Goal: Information Seeking & Learning: Learn about a topic

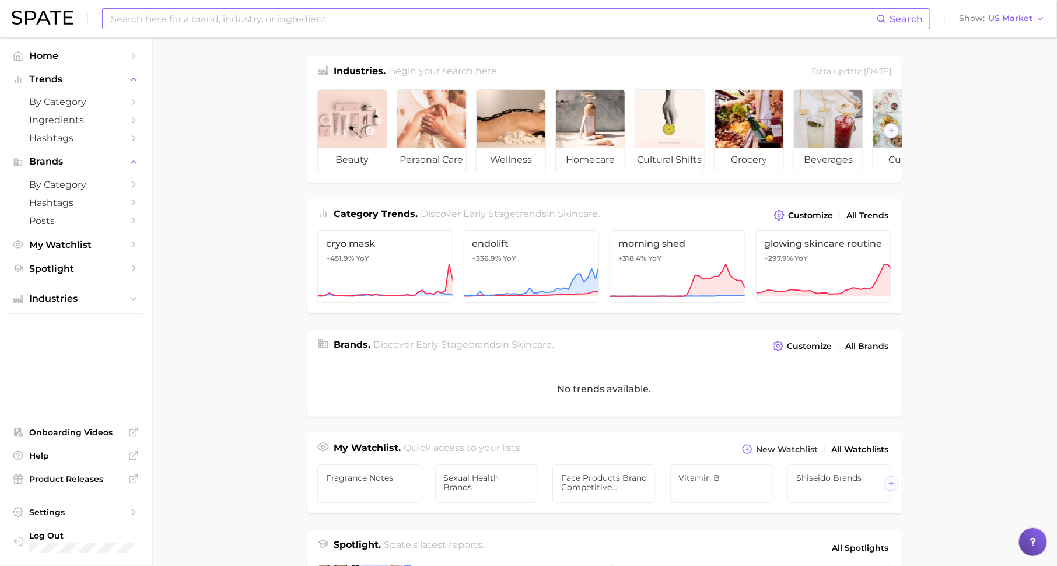
click at [251, 20] on input at bounding box center [493, 19] width 767 height 20
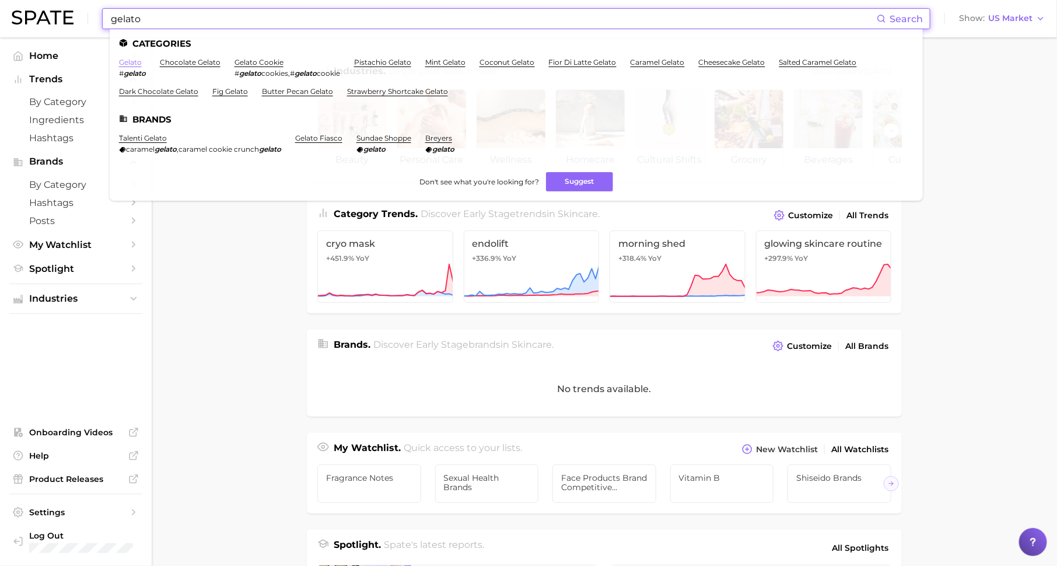
type input "gelato"
click at [124, 64] on link "gelato" at bounding box center [130, 62] width 23 height 9
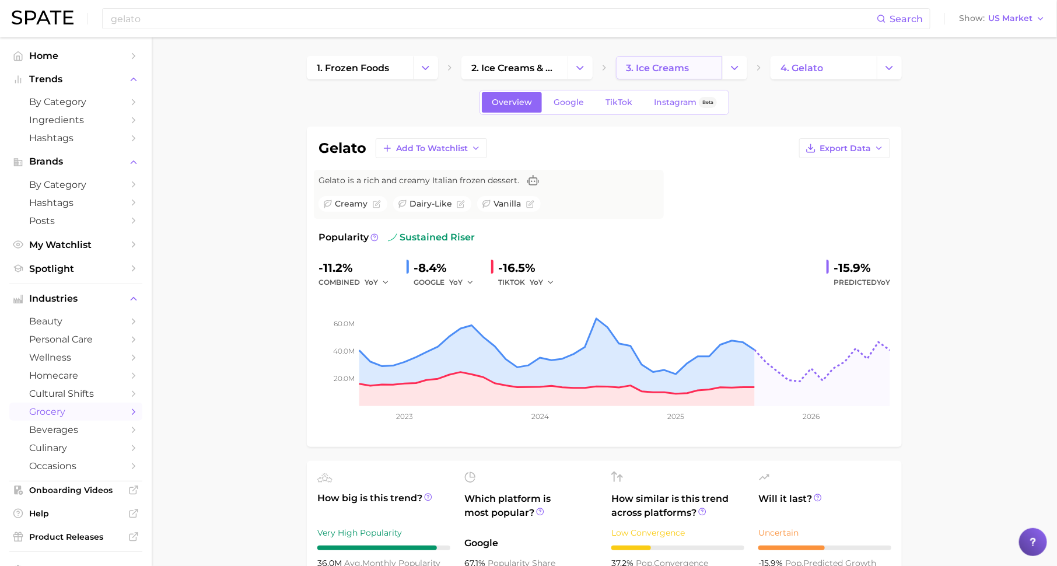
click at [652, 71] on span "3. ice creams" at bounding box center [657, 67] width 63 height 11
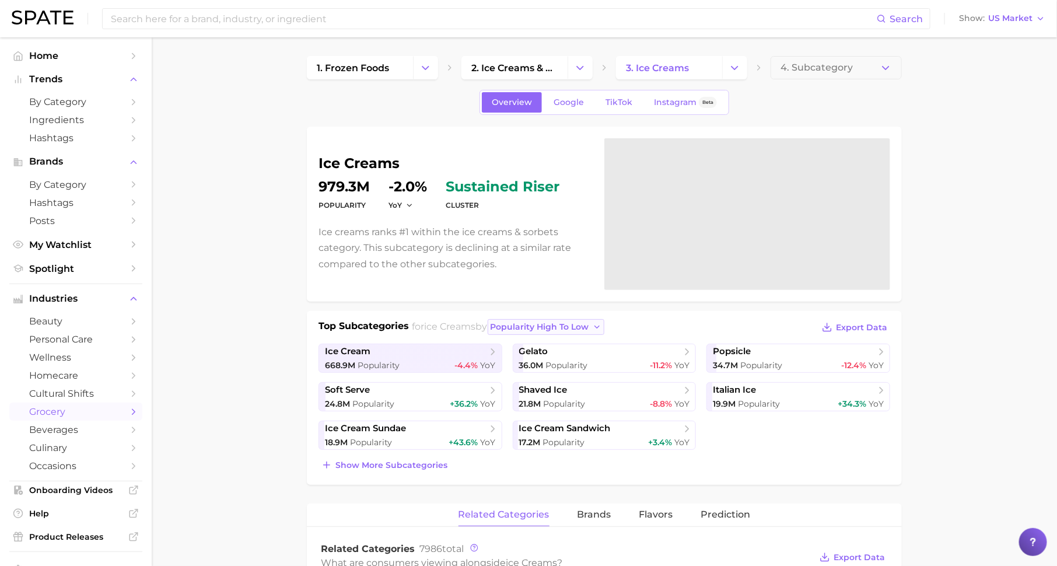
click at [534, 325] on span "popularity high to low" at bounding box center [540, 327] width 99 height 10
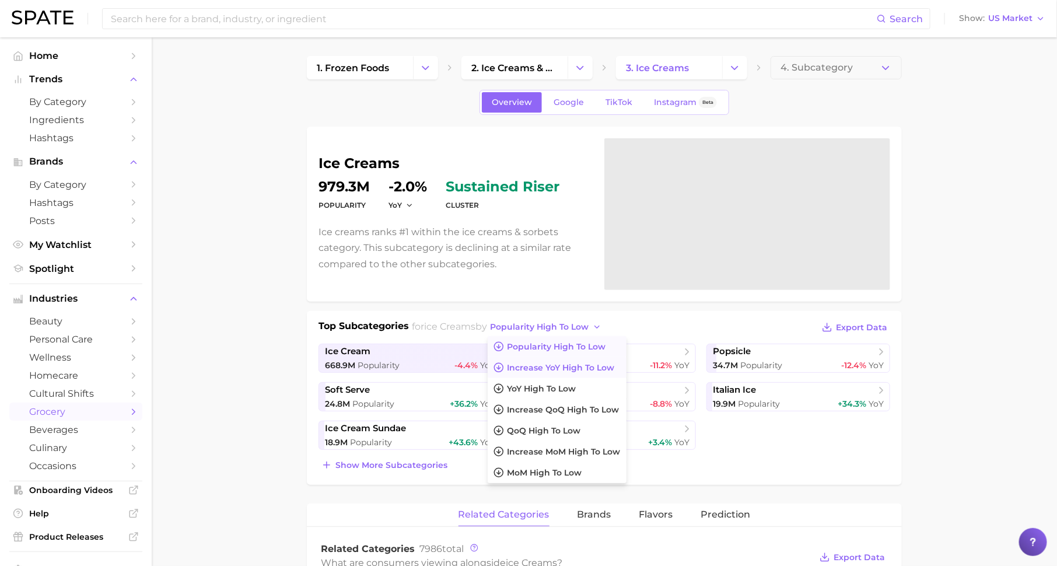
click at [534, 363] on span "Increase YoY high to low" at bounding box center [560, 368] width 107 height 10
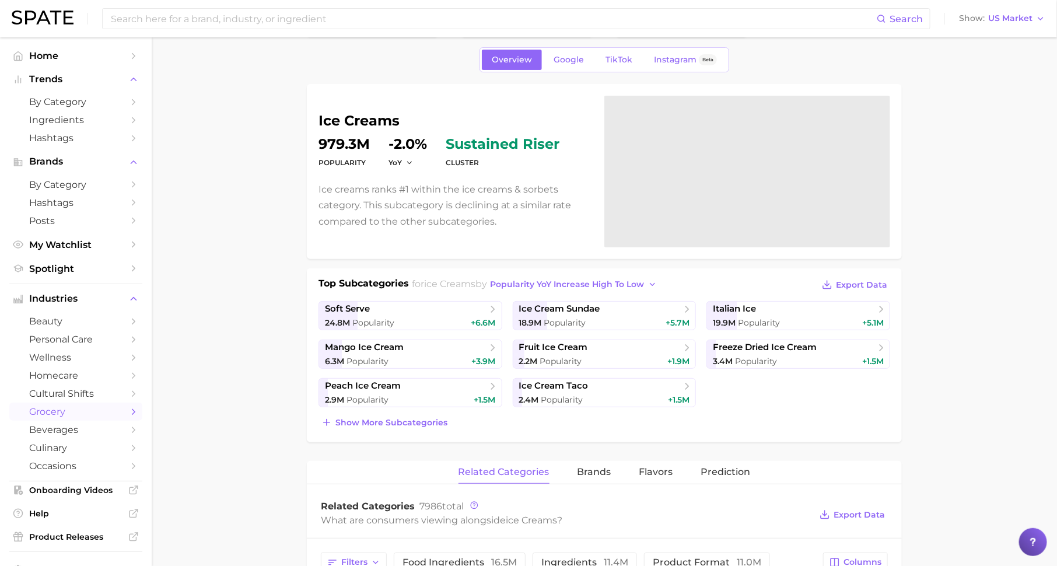
scroll to position [59, 0]
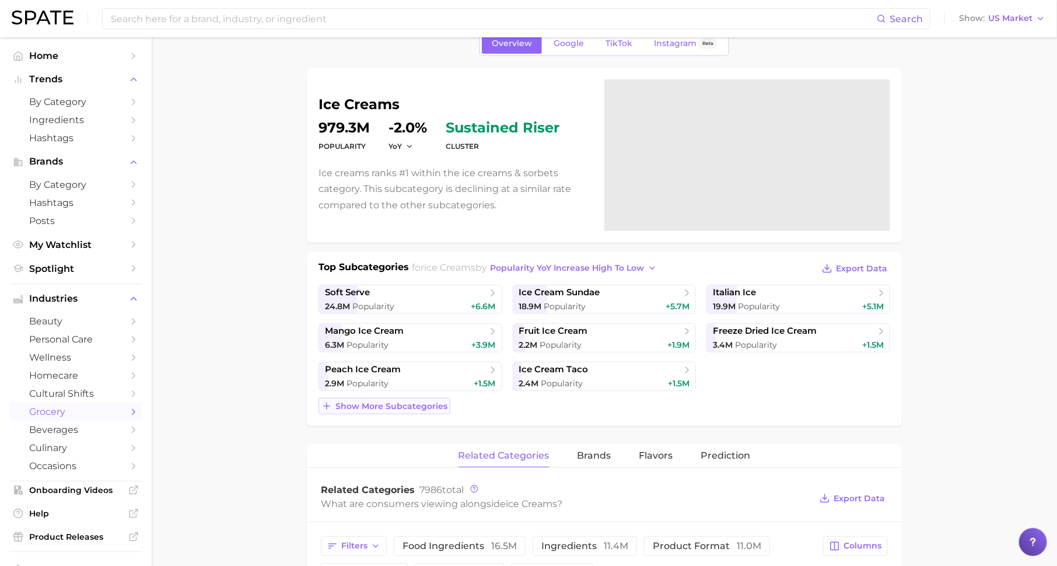
click at [441, 410] on button "Show more subcategories" at bounding box center [384, 406] width 132 height 16
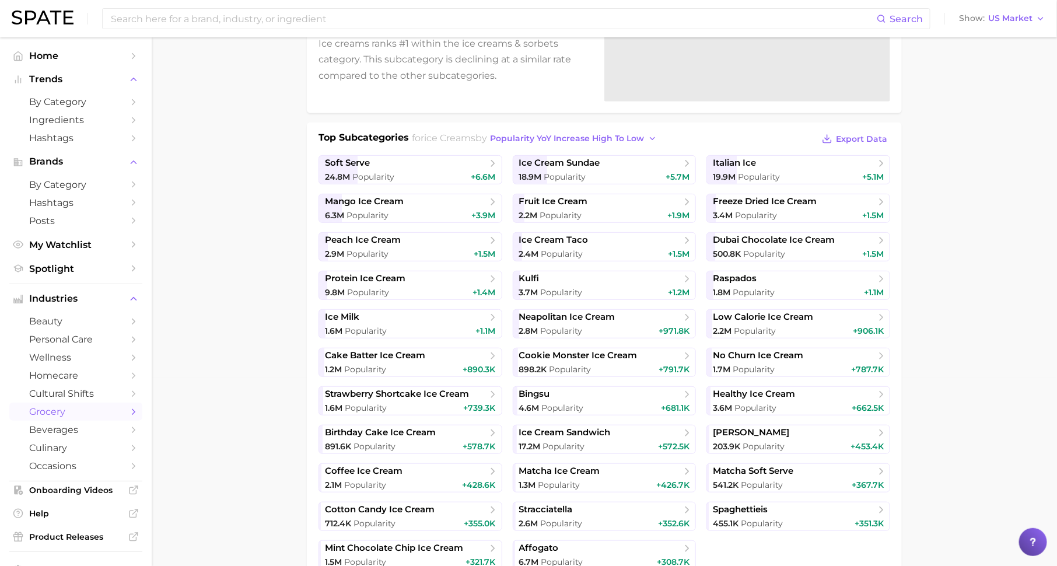
scroll to position [200, 0]
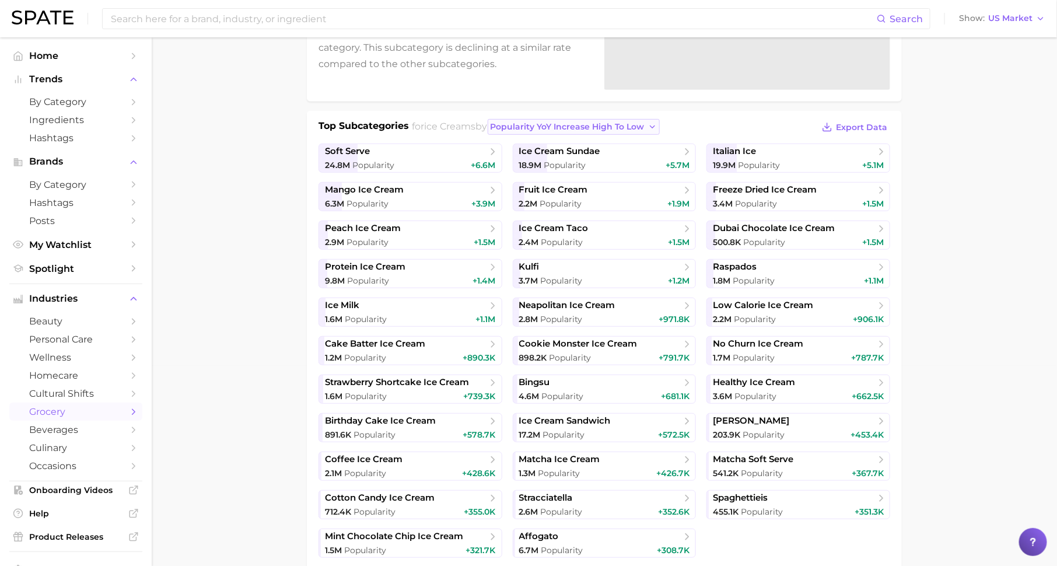
click at [578, 127] on span "Popularity YoY increase high to low" at bounding box center [568, 127] width 154 height 10
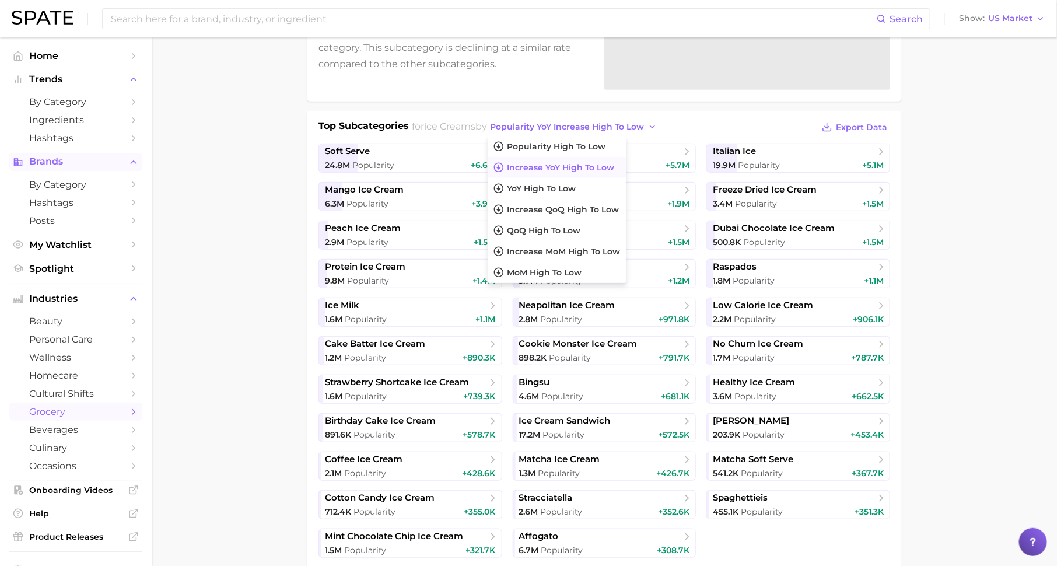
click at [134, 168] on button "Brands" at bounding box center [75, 161] width 133 height 17
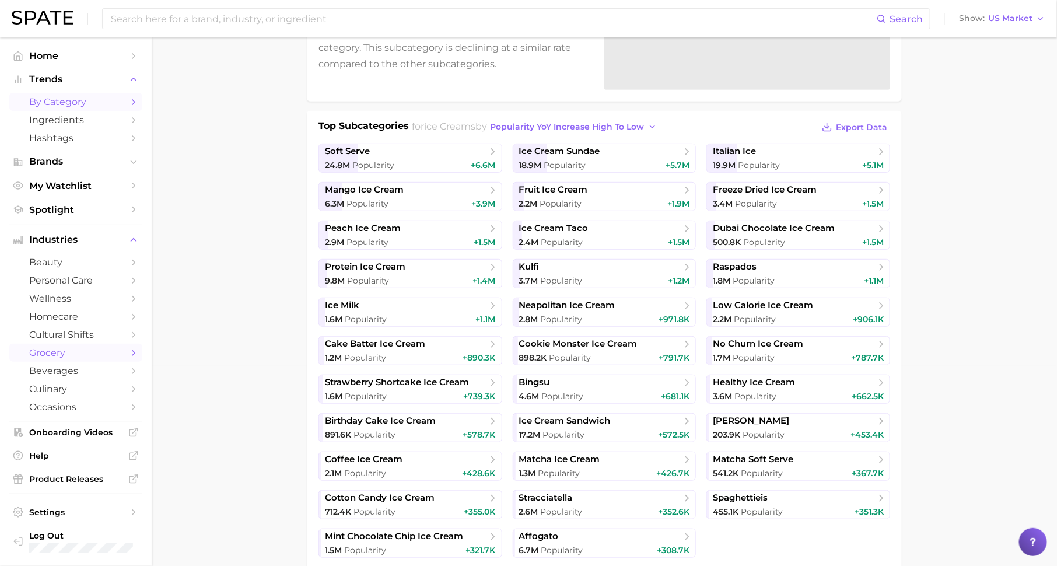
click at [124, 96] on link "by Category" at bounding box center [75, 102] width 133 height 18
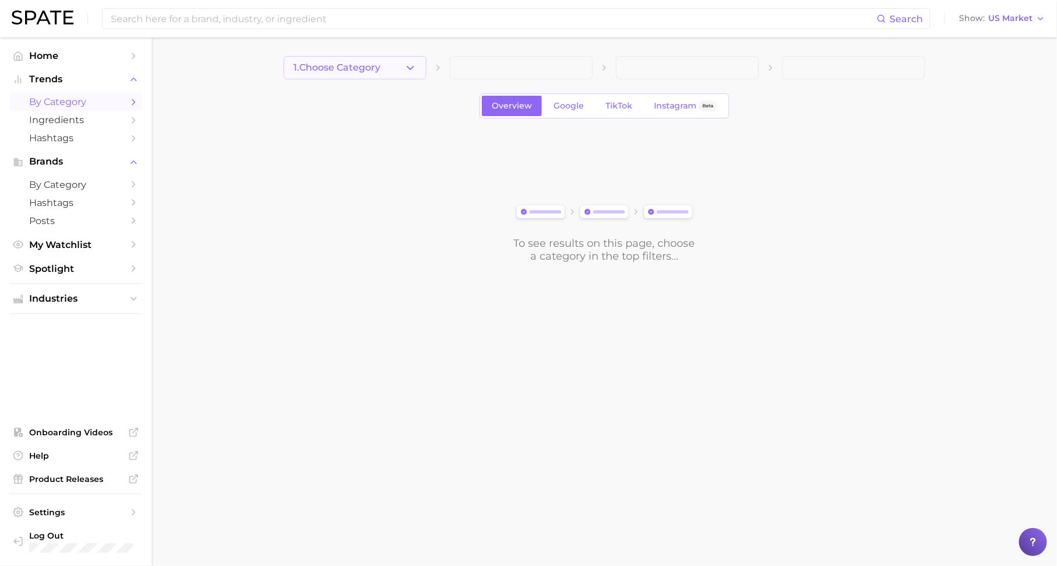
click at [346, 76] on button "1. Choose Category" at bounding box center [354, 67] width 143 height 23
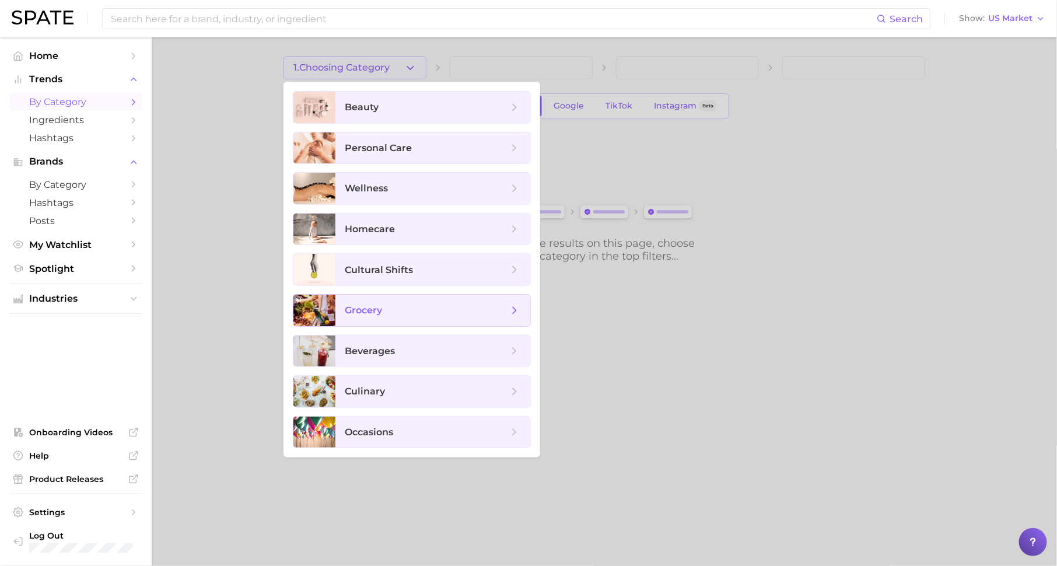
click at [401, 312] on span "grocery" at bounding box center [426, 310] width 163 height 13
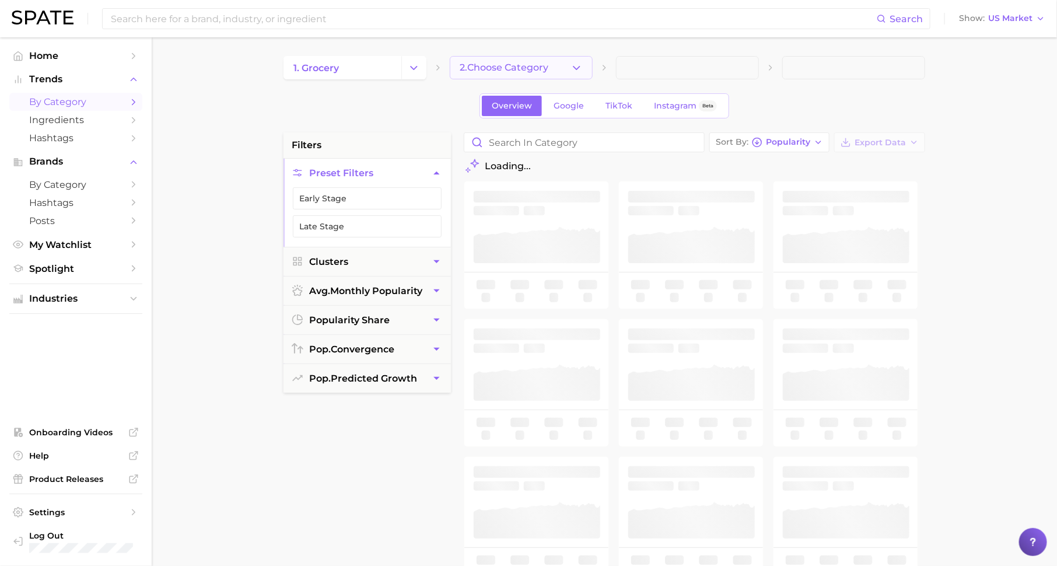
click at [535, 75] on button "2. Choose Category" at bounding box center [521, 67] width 143 height 23
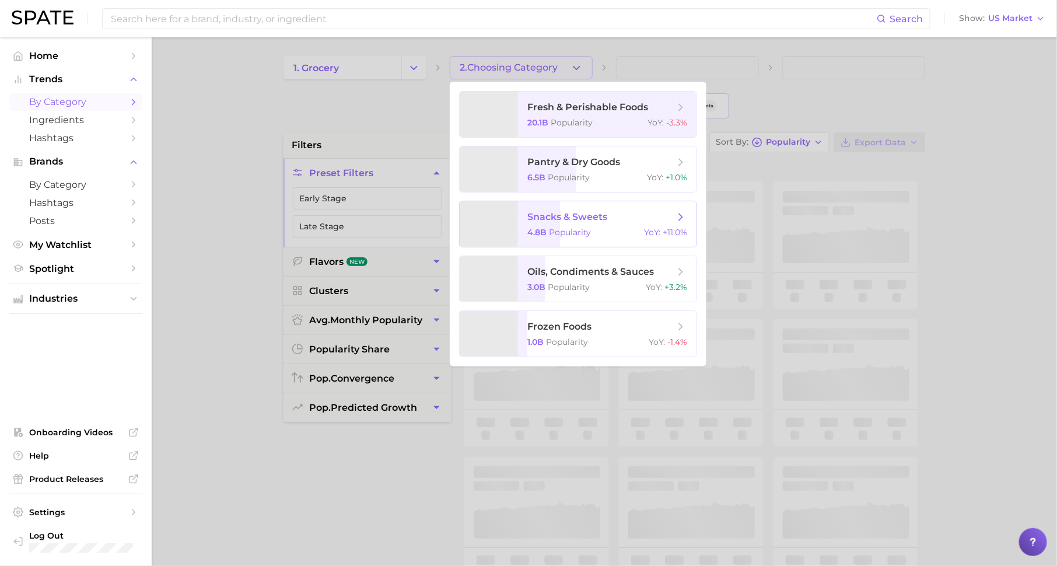
click at [572, 225] on span "snacks & sweets 4.8b Popularity YoY : +11.0%" at bounding box center [607, 223] width 178 height 45
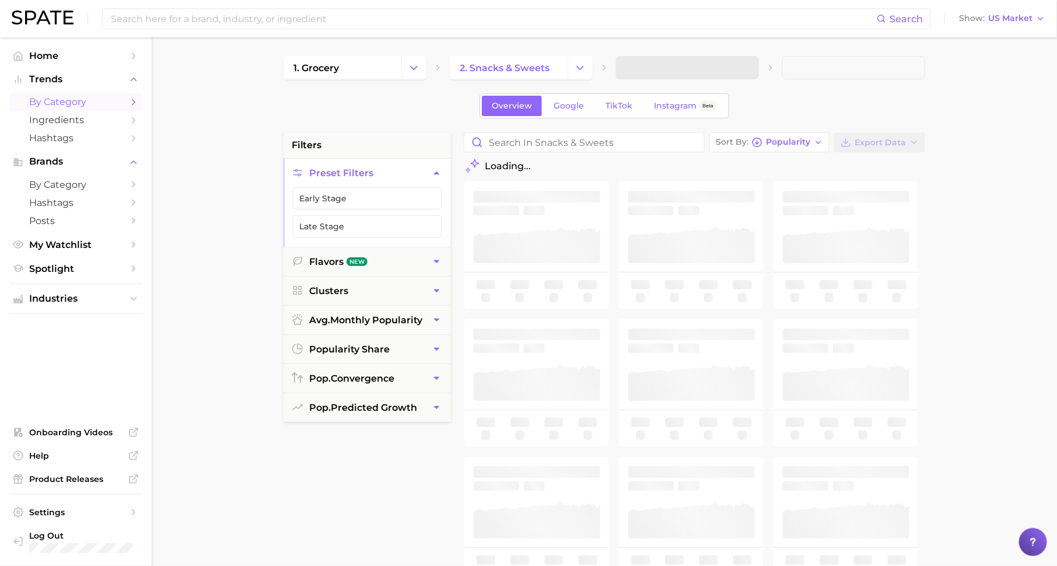
click at [668, 70] on span at bounding box center [687, 67] width 143 height 23
click at [692, 64] on span "3. Subcategory" at bounding box center [661, 67] width 71 height 10
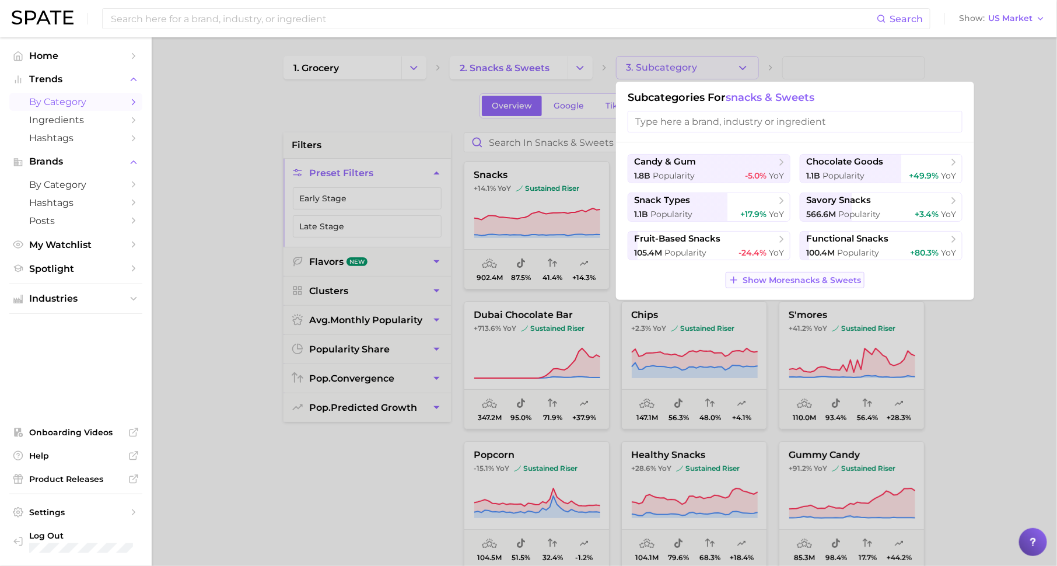
click at [766, 280] on span "Show More snacks & sweets" at bounding box center [802, 280] width 118 height 10
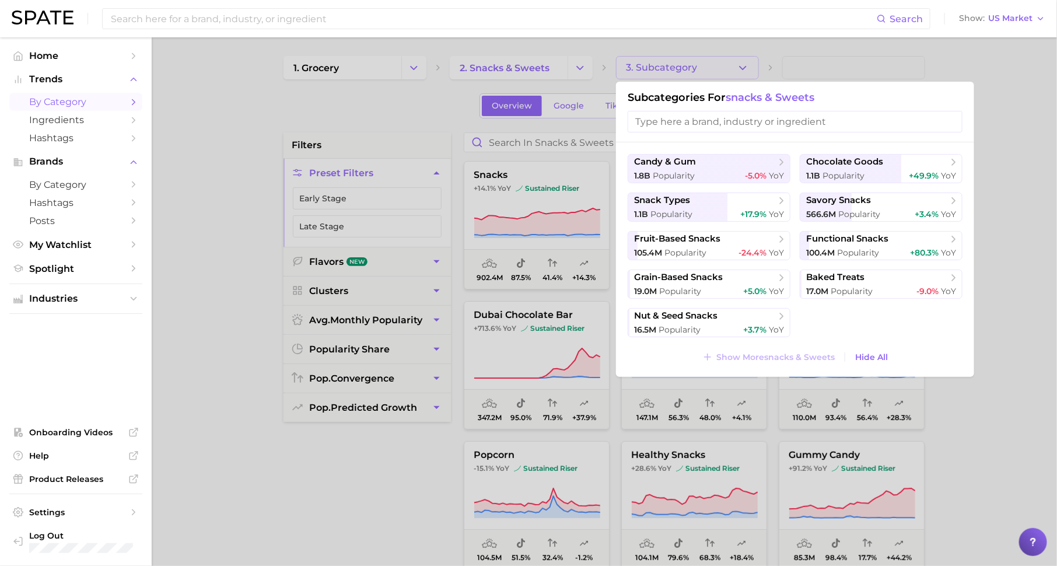
click at [501, 65] on div at bounding box center [528, 283] width 1057 height 566
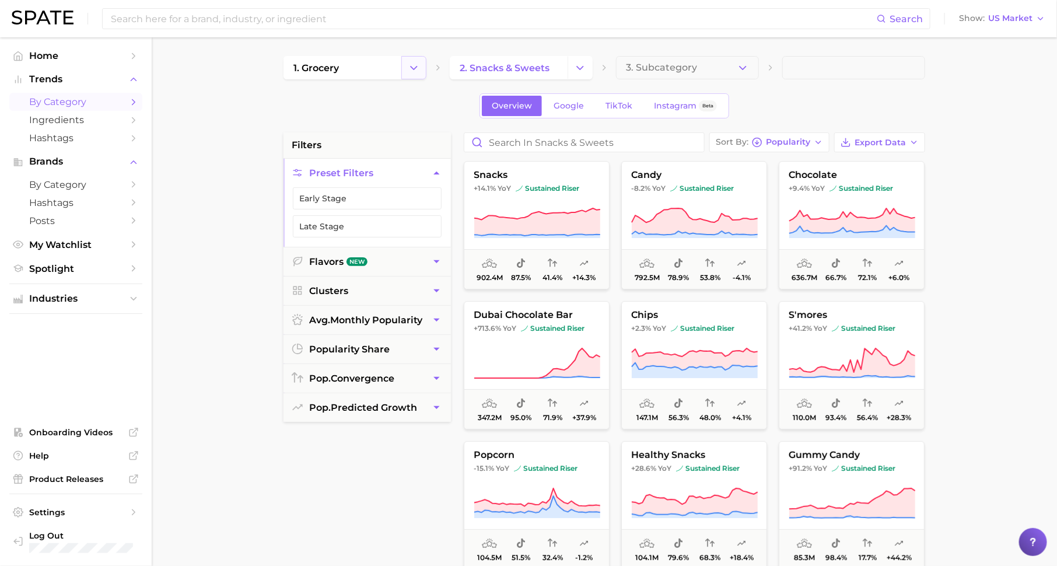
click at [421, 66] on button "Change Category" at bounding box center [413, 67] width 25 height 23
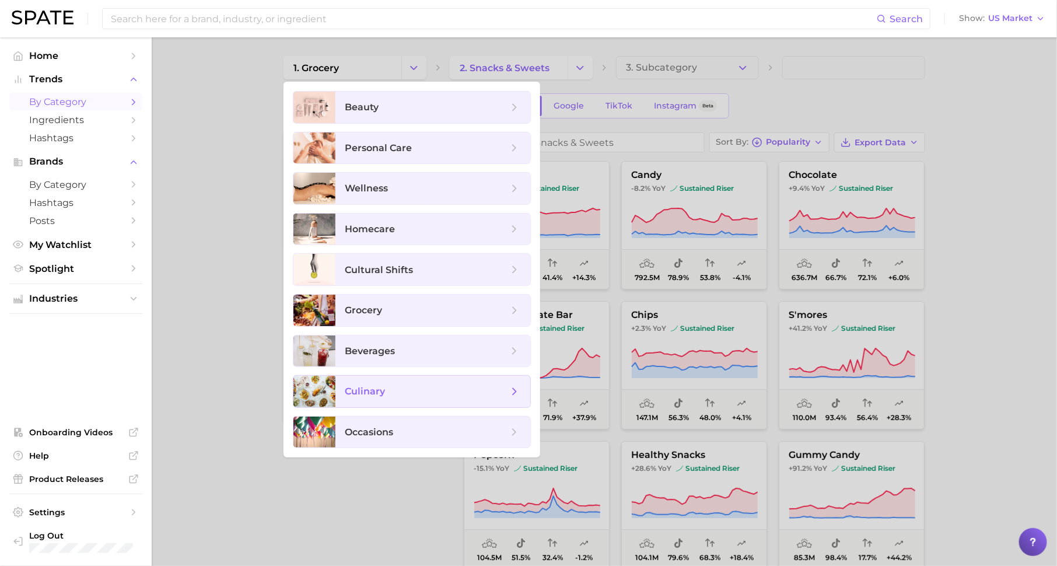
click at [411, 402] on span "culinary" at bounding box center [432, 391] width 195 height 31
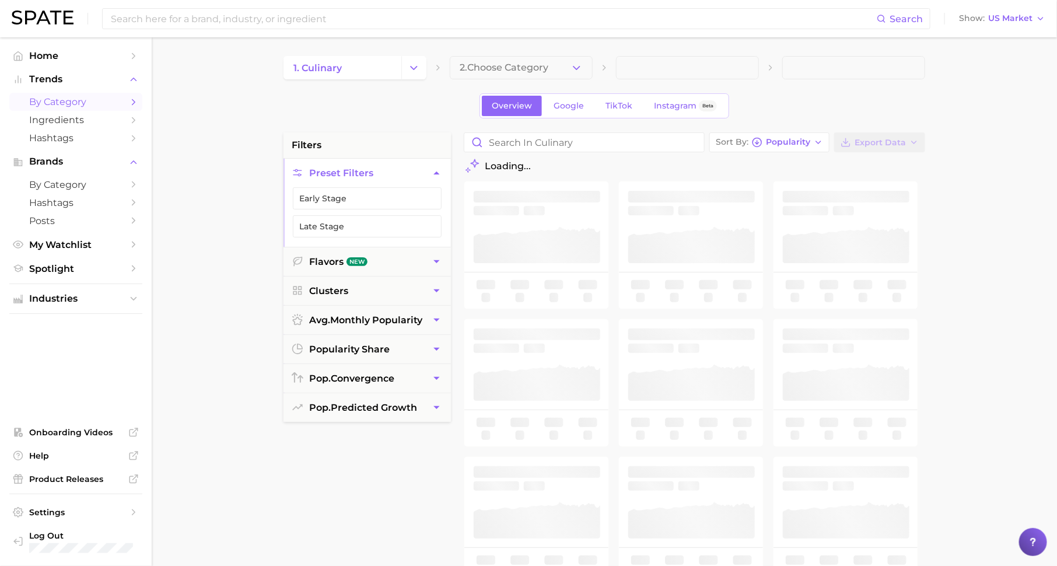
click at [569, 66] on button "2. Choose Category" at bounding box center [521, 67] width 143 height 23
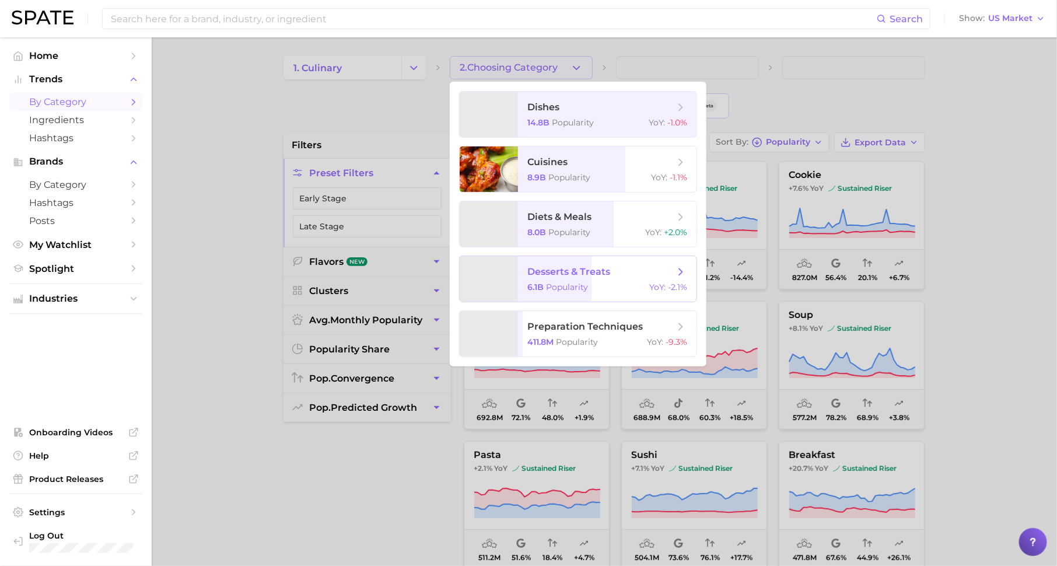
click at [580, 275] on span "desserts & treats" at bounding box center [568, 271] width 83 height 11
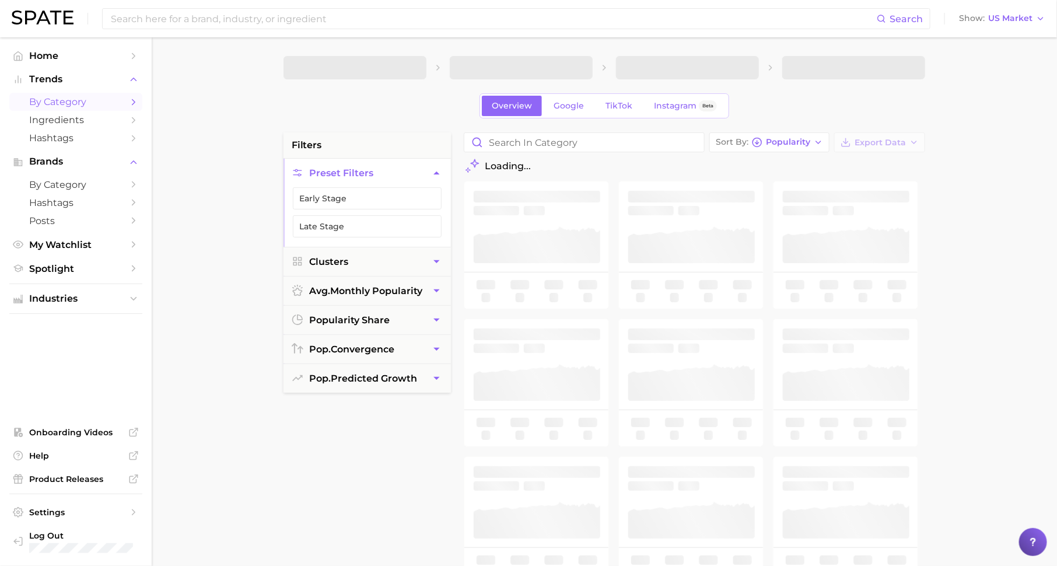
click at [691, 71] on span at bounding box center [687, 67] width 143 height 23
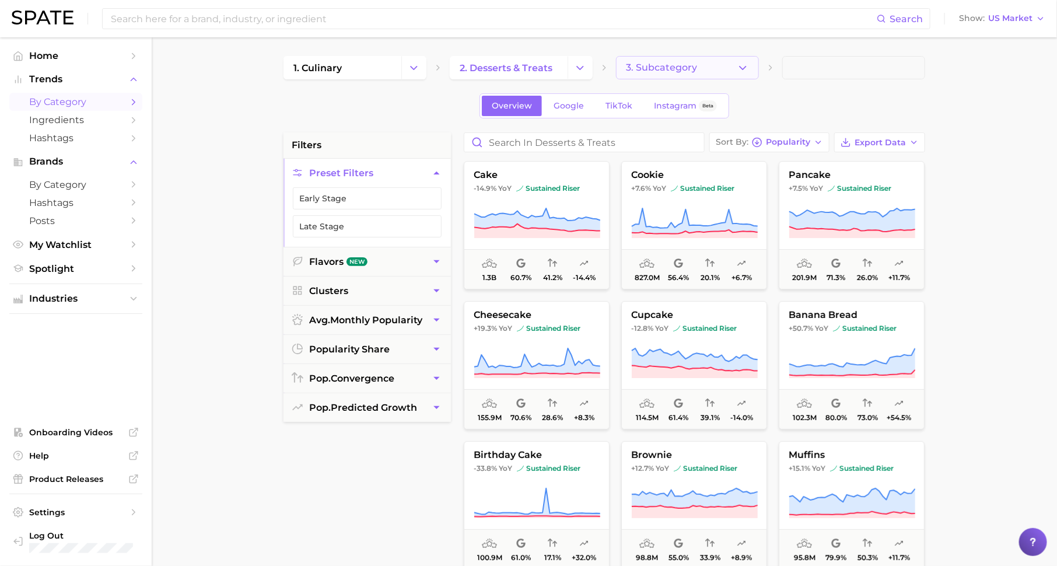
click at [659, 65] on span "3. Subcategory" at bounding box center [661, 67] width 71 height 10
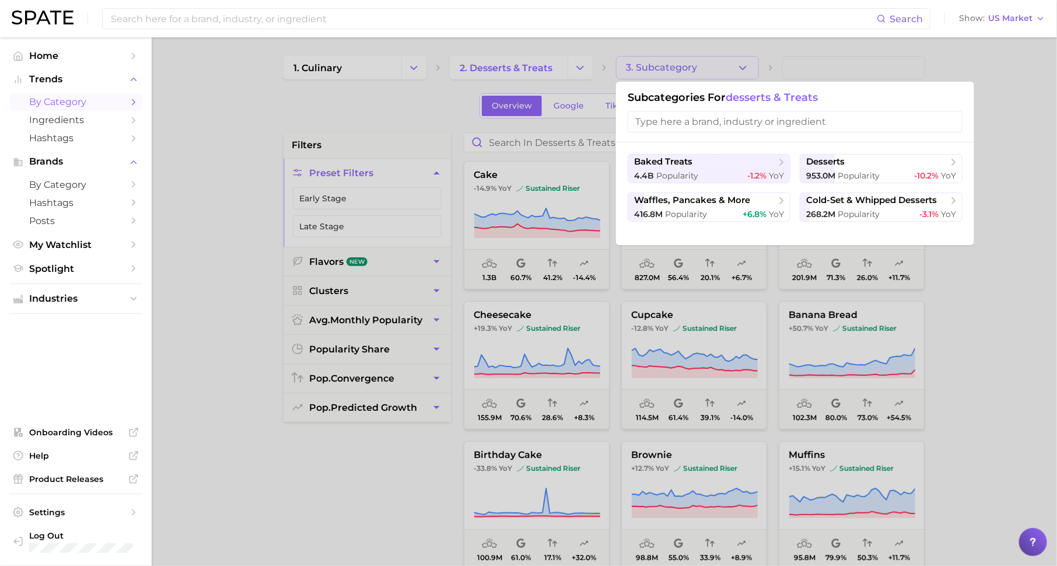
click at [507, 66] on div at bounding box center [528, 283] width 1057 height 566
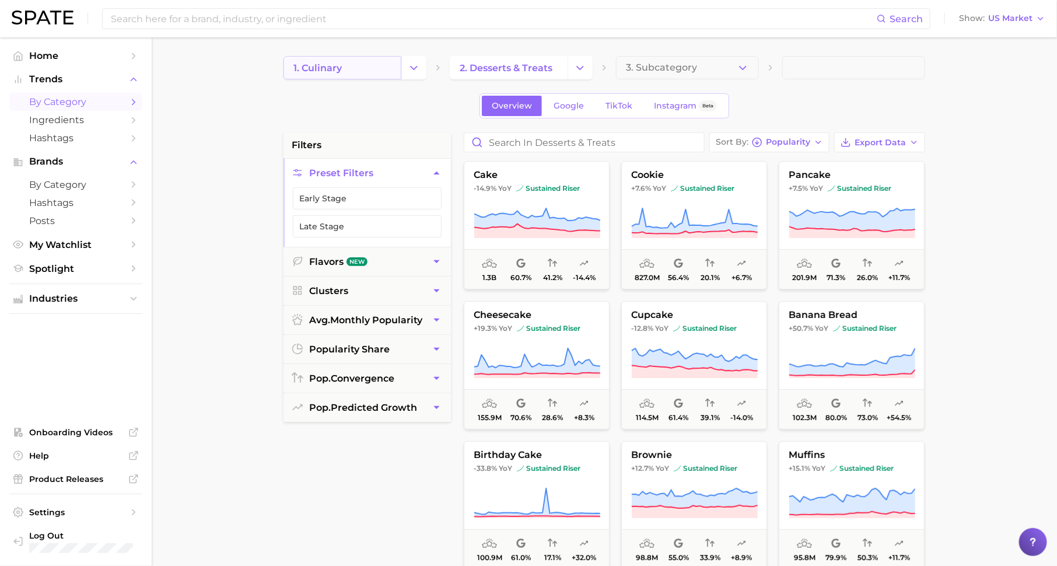
click at [359, 68] on link "1. culinary" at bounding box center [342, 67] width 118 height 23
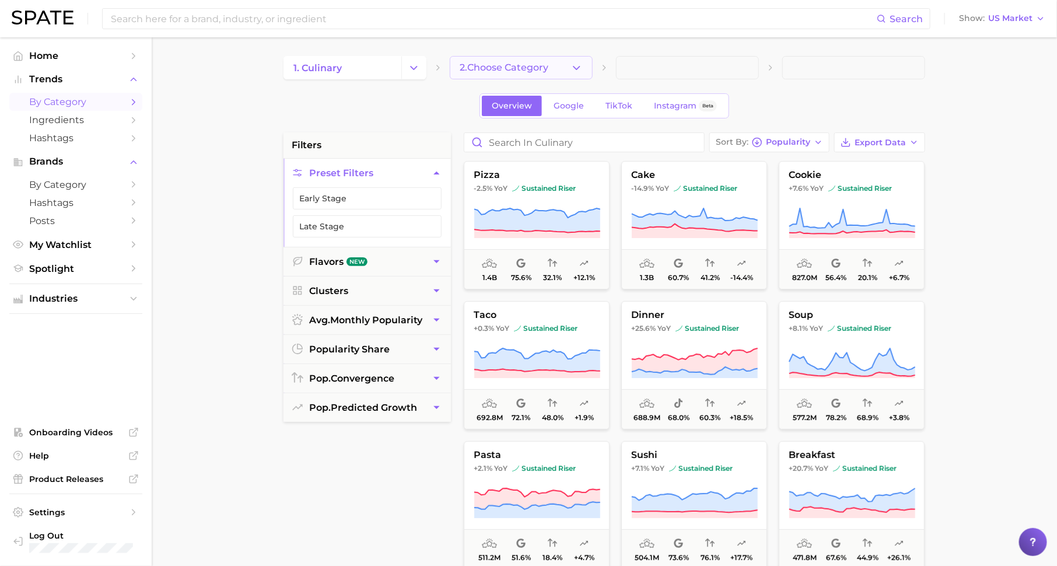
click at [532, 69] on span "2. Choose Category" at bounding box center [504, 67] width 89 height 10
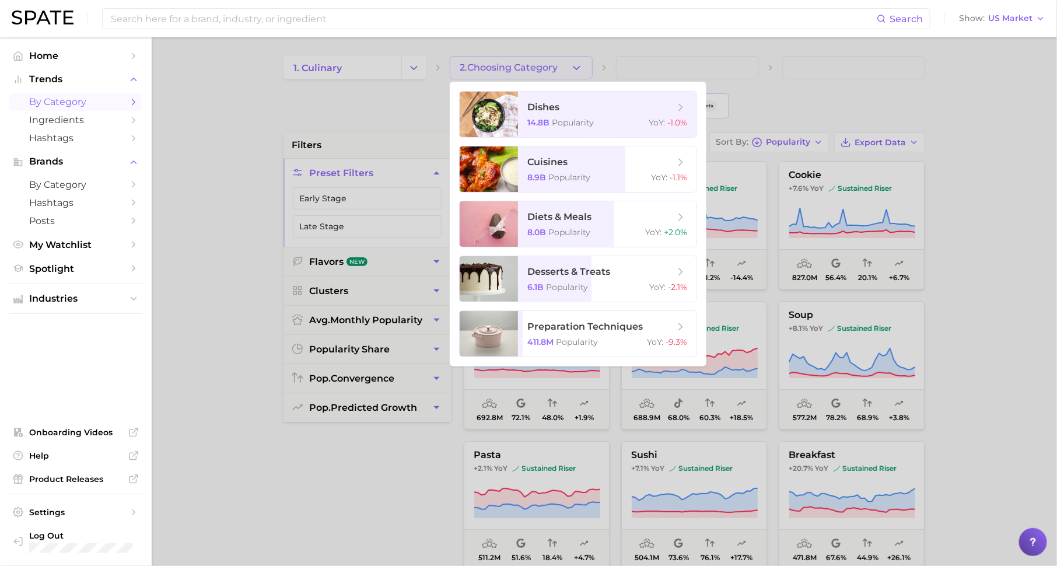
click at [412, 72] on div at bounding box center [528, 283] width 1057 height 566
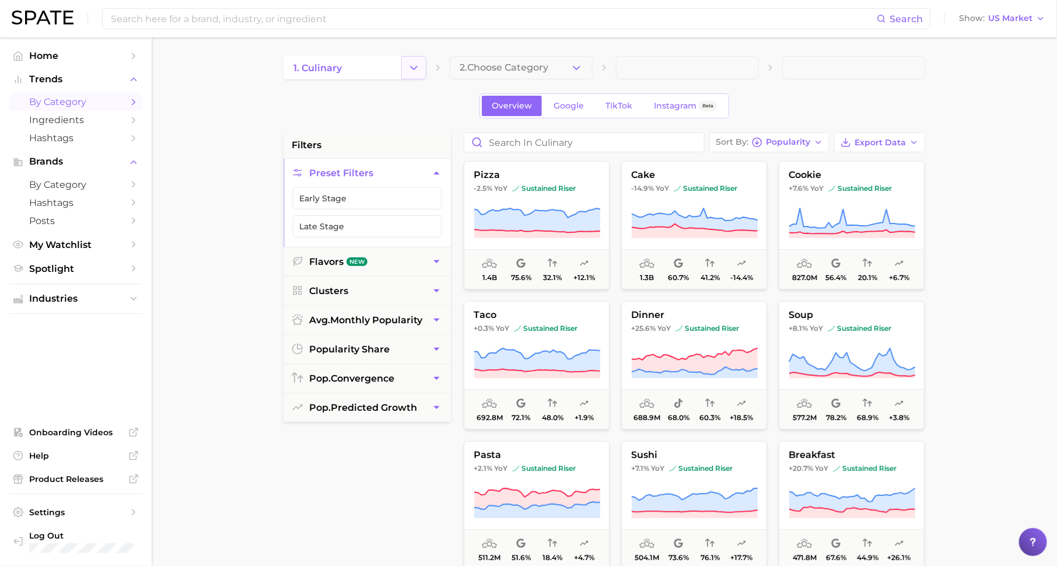
click at [412, 69] on icon "Change Category" at bounding box center [414, 68] width 12 height 12
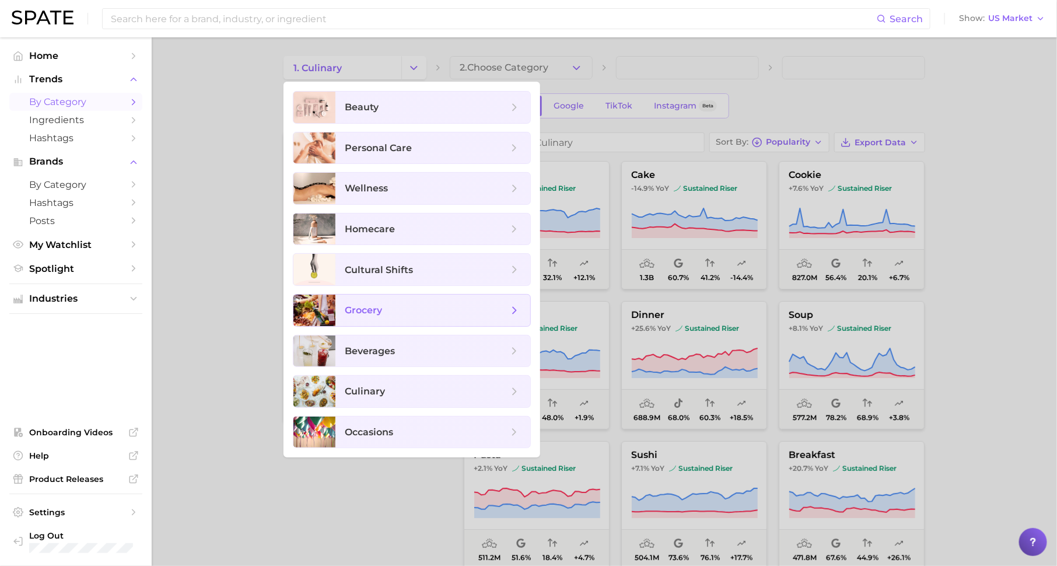
click at [418, 304] on span "grocery" at bounding box center [426, 310] width 163 height 13
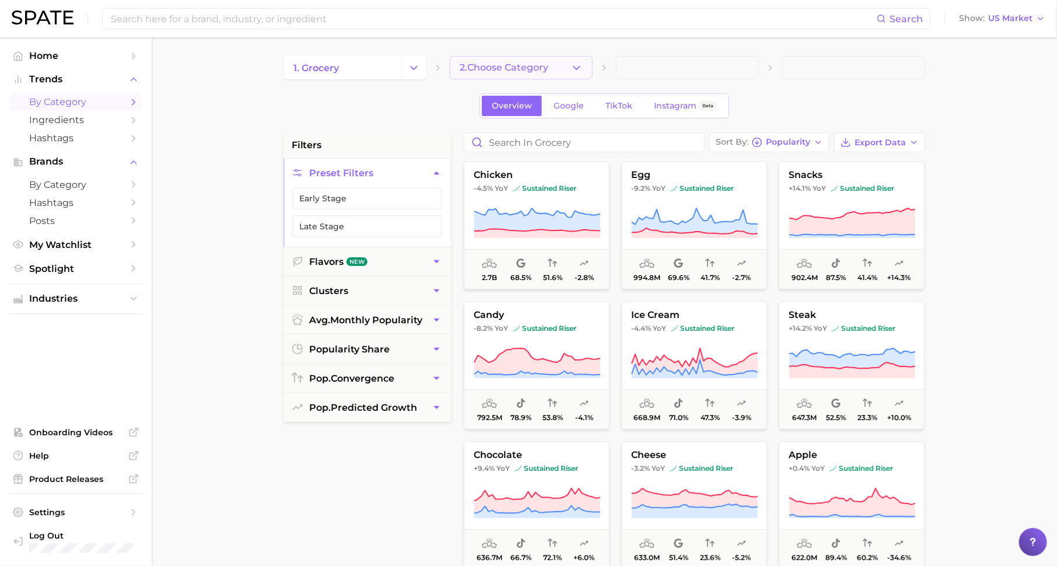
click at [574, 71] on icon "button" at bounding box center [576, 68] width 12 height 12
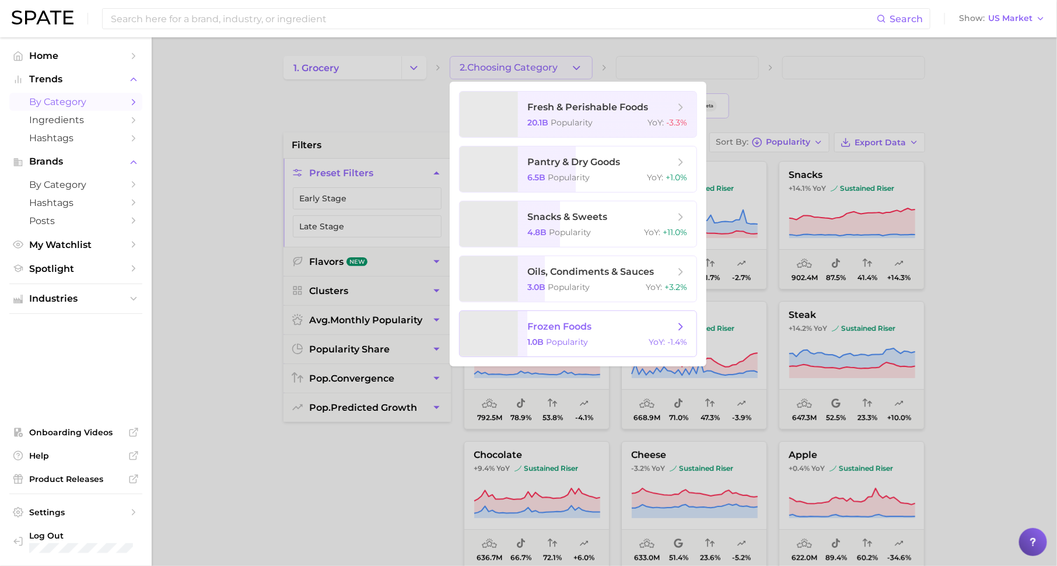
click at [571, 342] on span "Popularity" at bounding box center [567, 342] width 42 height 10
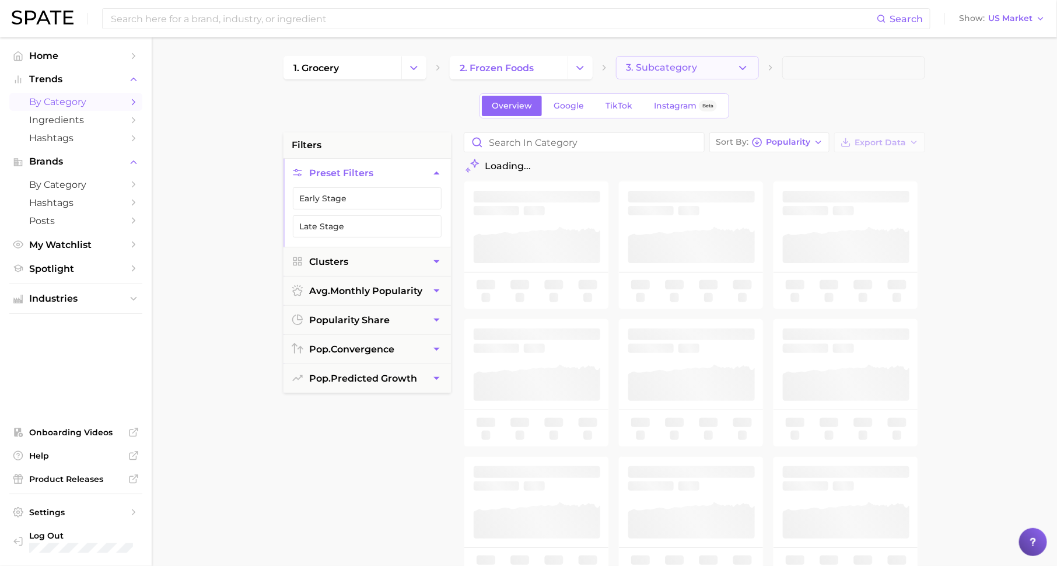
click at [675, 68] on span "3. Subcategory" at bounding box center [661, 67] width 71 height 10
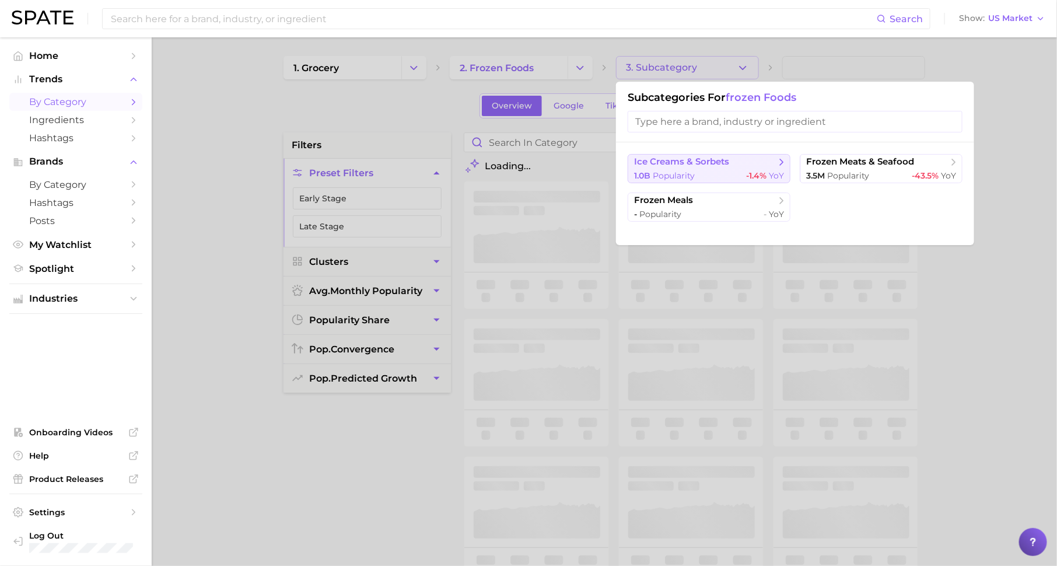
click at [733, 167] on span "ice creams & sorbets" at bounding box center [705, 162] width 142 height 12
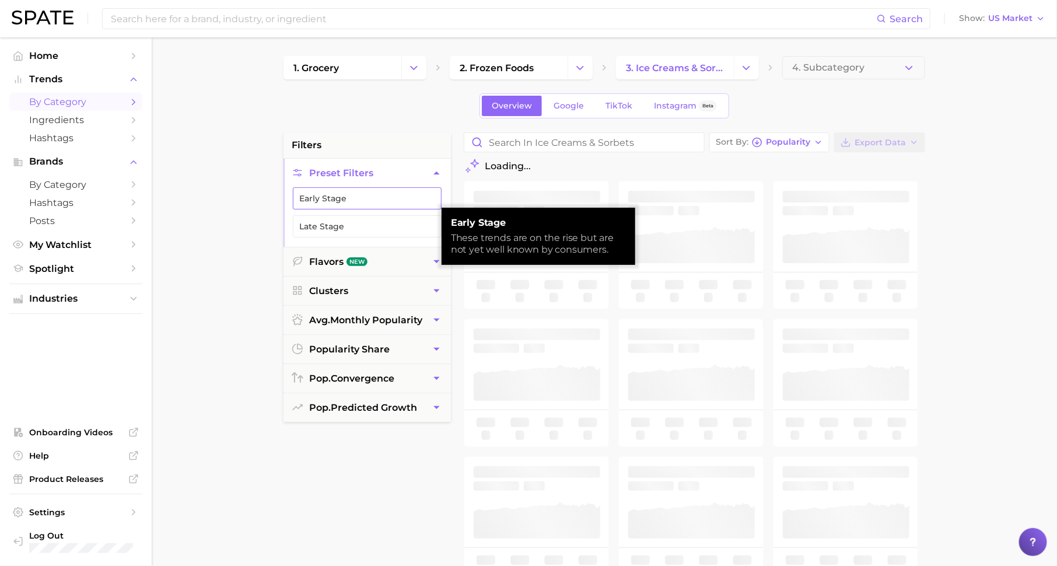
click at [391, 194] on button "Early Stage" at bounding box center [367, 198] width 149 height 22
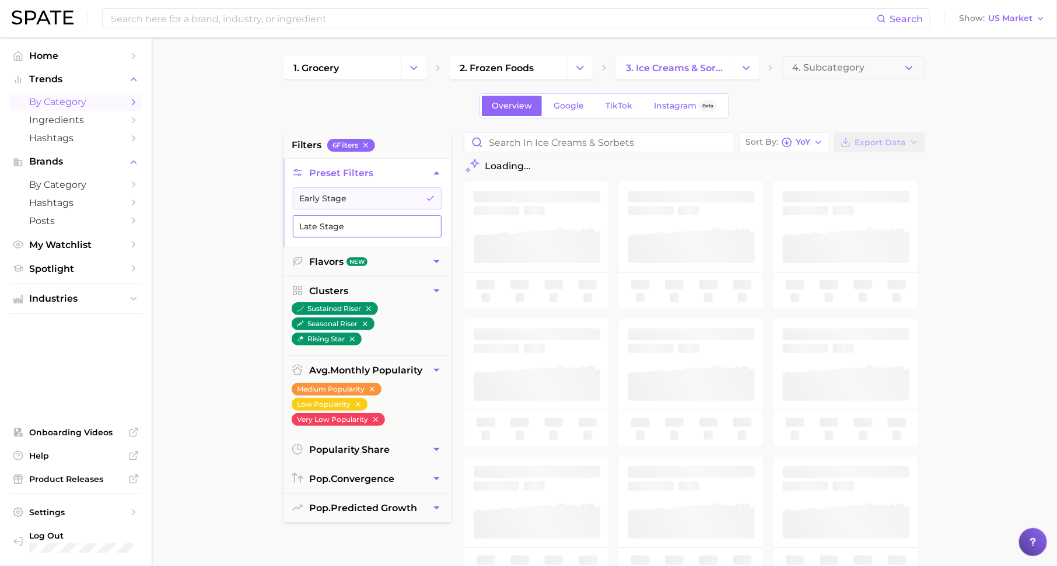
click at [381, 224] on button "Late Stage" at bounding box center [367, 226] width 149 height 22
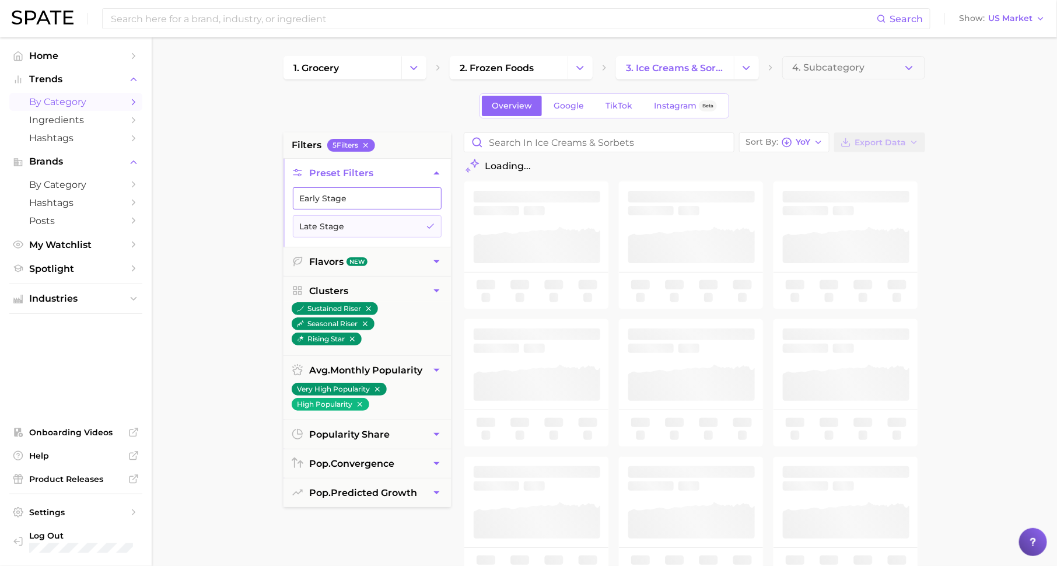
click at [420, 197] on button "Early Stage" at bounding box center [367, 198] width 149 height 22
